Goal: Navigation & Orientation: Find specific page/section

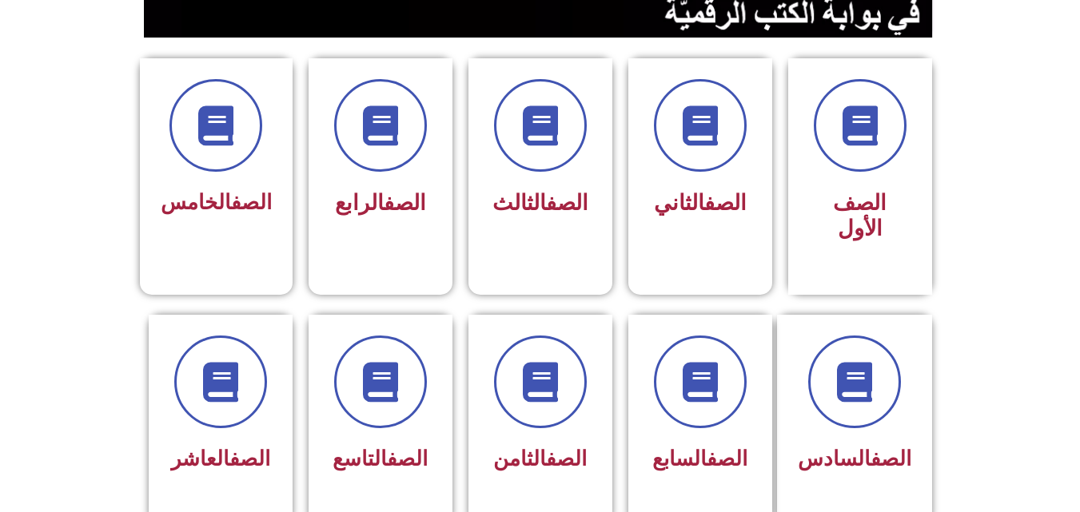
scroll to position [352, 0]
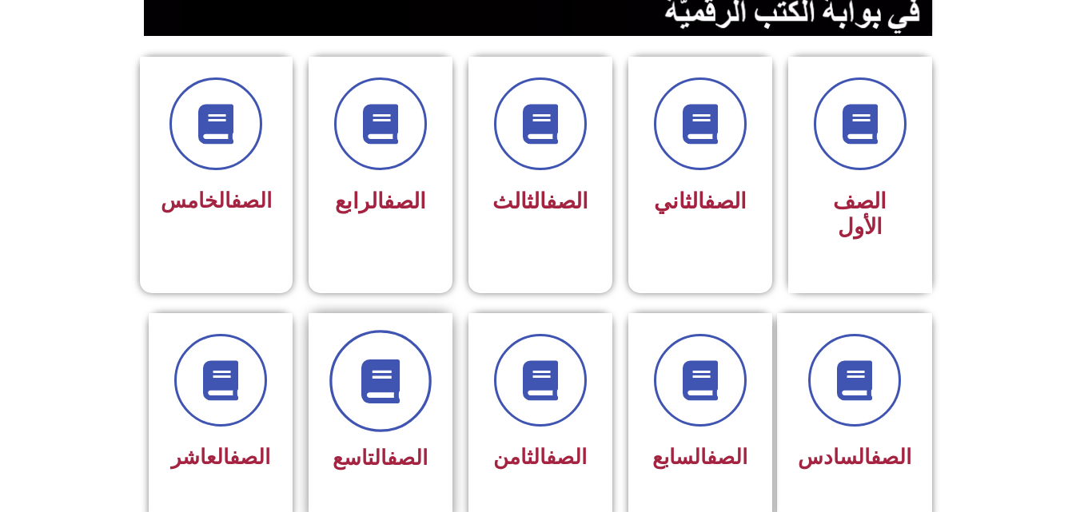
click at [354, 348] on span at bounding box center [380, 381] width 102 height 102
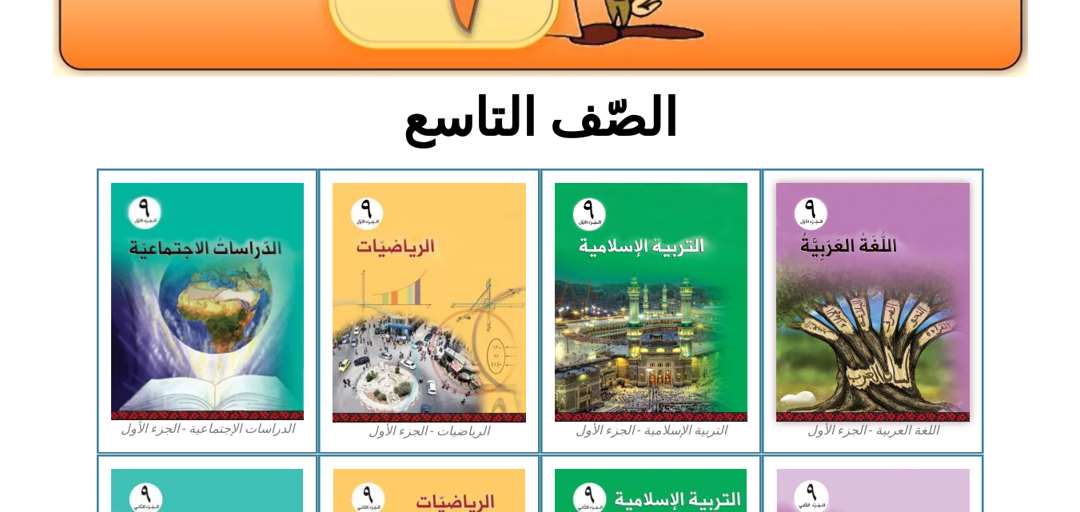
scroll to position [384, 0]
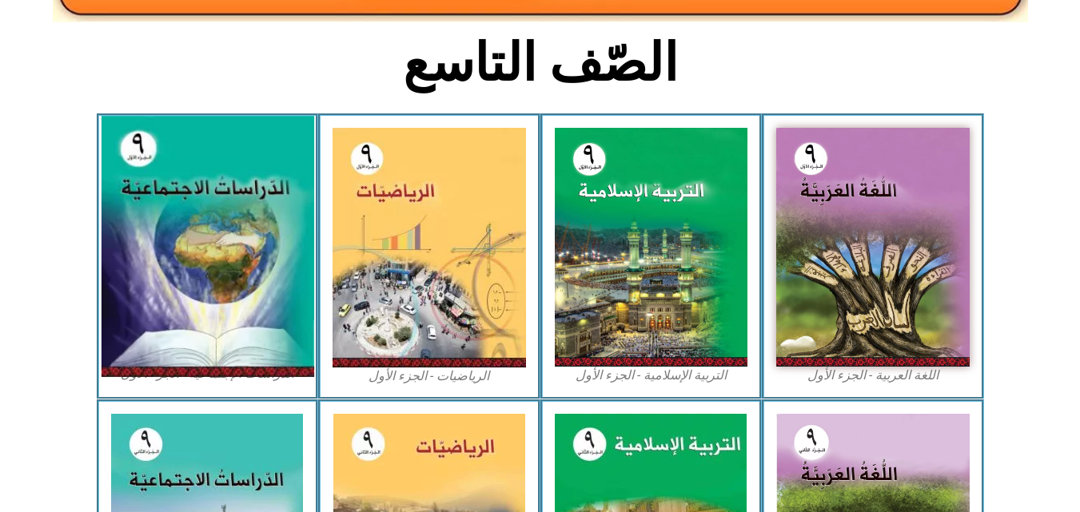
click at [293, 316] on img at bounding box center [207, 247] width 213 height 261
